Goal: Task Accomplishment & Management: Manage account settings

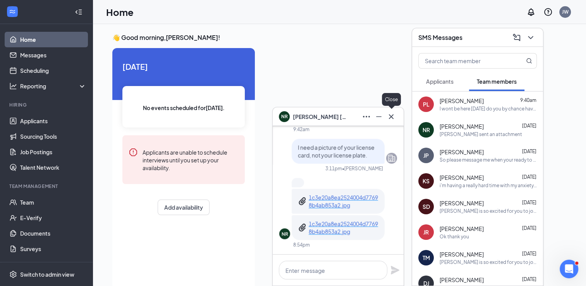
click at [392, 117] on icon "Cross" at bounding box center [391, 116] width 9 height 9
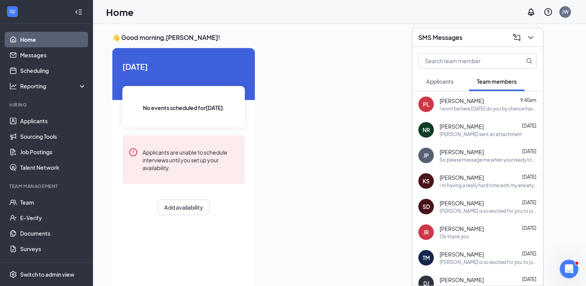
click at [445, 78] on span "Applicants" at bounding box center [440, 81] width 28 height 7
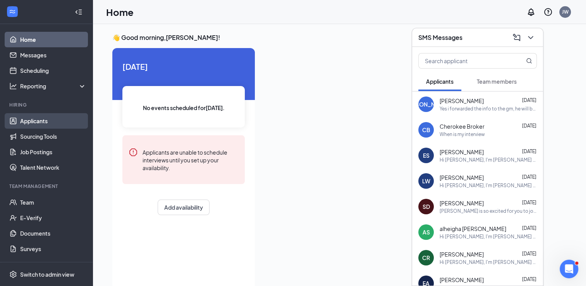
click at [39, 121] on link "Applicants" at bounding box center [53, 120] width 66 height 15
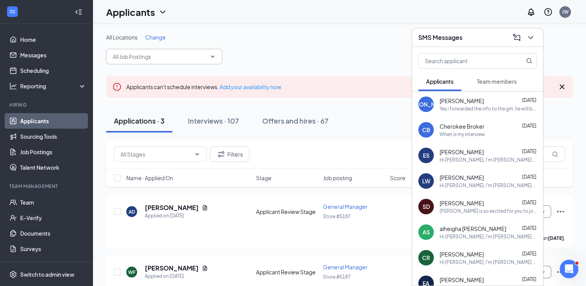
click at [157, 53] on input "text" at bounding box center [160, 56] width 94 height 9
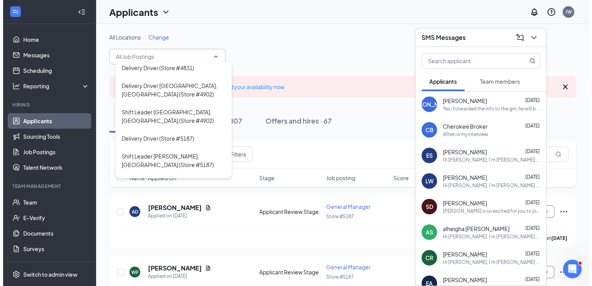
scroll to position [36, 0]
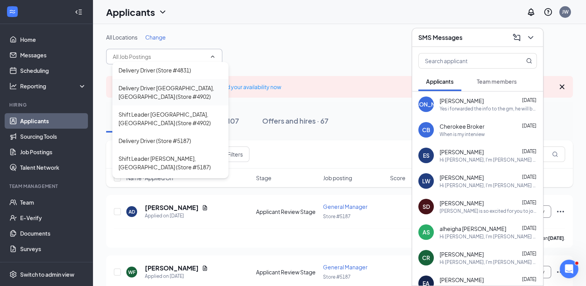
click at [186, 94] on div "Delivery Driver Stevens Point, WI (Store #4902)" at bounding box center [171, 92] width 104 height 17
type input "Delivery Driver Stevens Point, WI (Store #4902)"
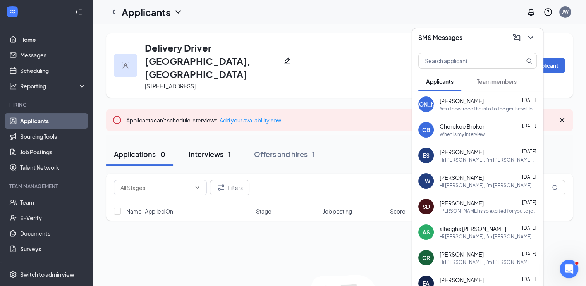
click at [217, 149] on div "Interviews · 1" at bounding box center [210, 154] width 42 height 10
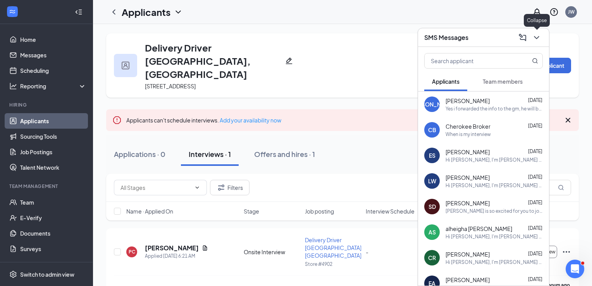
click at [535, 36] on icon "ChevronDown" at bounding box center [536, 37] width 9 height 9
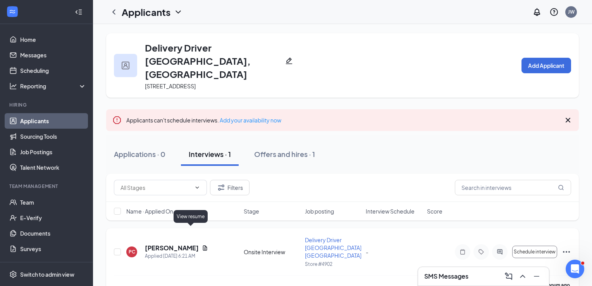
click at [202, 245] on icon "Document" at bounding box center [205, 248] width 6 height 6
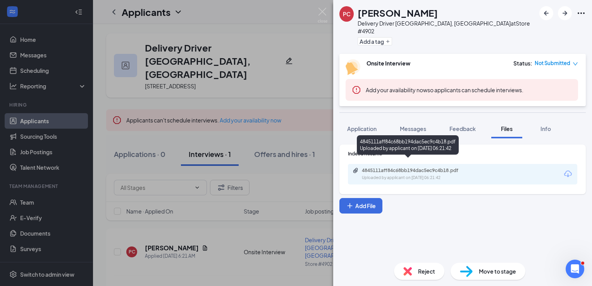
click at [456, 167] on div "4845111aff84c68bb194dac5ec9c4b18.pdf Uploaded by applicant on Sep 16, 2025 at 0…" at bounding box center [416, 174] width 126 height 14
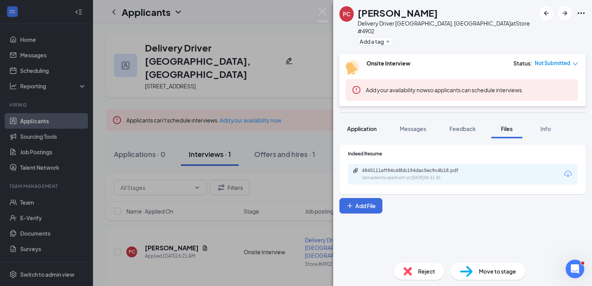
click at [365, 125] on span "Application" at bounding box center [361, 128] width 29 height 7
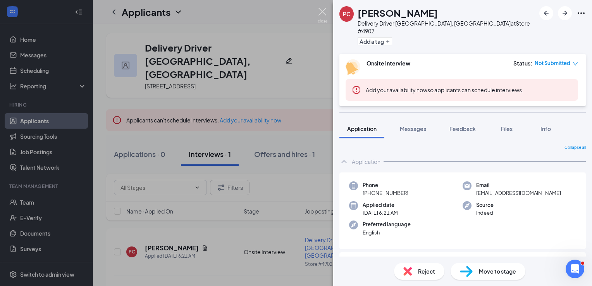
click at [327, 10] on img at bounding box center [323, 15] width 10 height 15
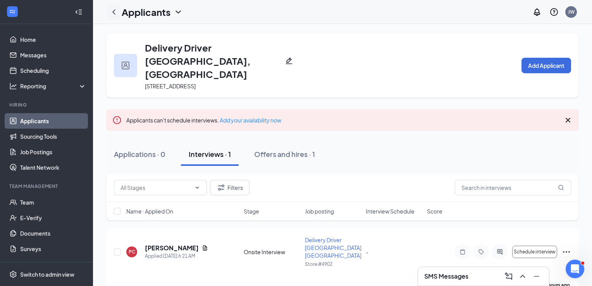
click at [109, 12] on icon "ChevronLeft" at bounding box center [113, 11] width 9 height 9
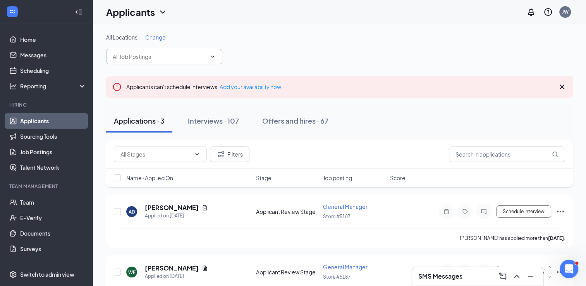
click at [207, 55] on span at bounding box center [164, 56] width 116 height 15
click at [208, 55] on span at bounding box center [164, 56] width 116 height 15
click at [219, 58] on span at bounding box center [164, 56] width 116 height 15
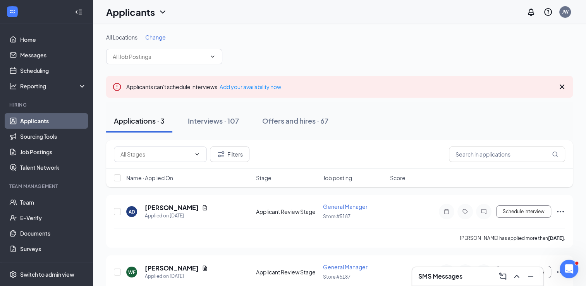
click at [47, 120] on link "Applicants" at bounding box center [53, 120] width 66 height 15
click at [212, 56] on icon "ChevronDown" at bounding box center [213, 56] width 6 height 6
click at [565, 86] on icon "Cross" at bounding box center [562, 86] width 9 height 9
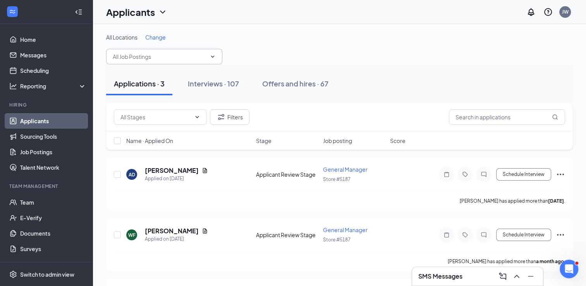
click at [212, 57] on icon "ChevronDown" at bounding box center [212, 56] width 3 height 2
